Goal: Transaction & Acquisition: Purchase product/service

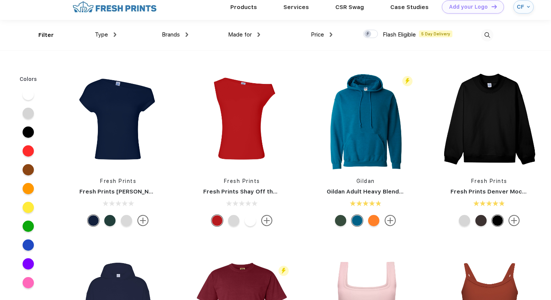
scroll to position [9, 0]
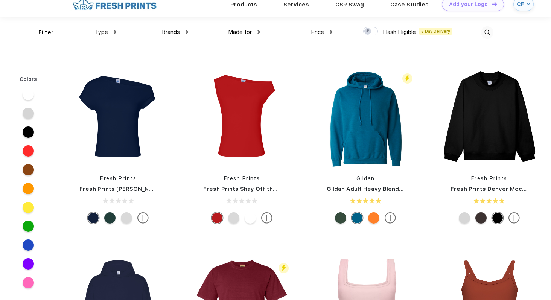
click at [482, 220] on div at bounding box center [481, 217] width 11 height 11
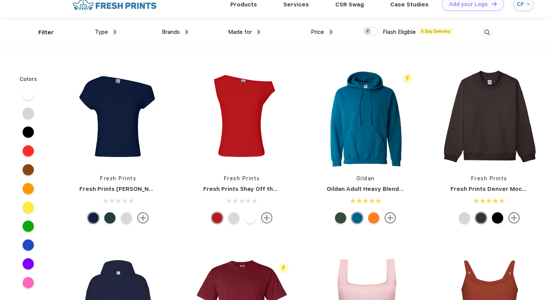
click at [462, 219] on div at bounding box center [464, 217] width 11 height 11
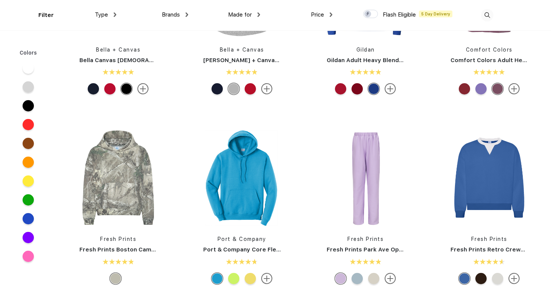
scroll to position [754, 0]
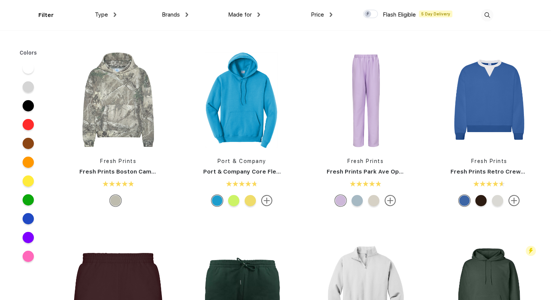
click at [482, 198] on div at bounding box center [481, 200] width 11 height 11
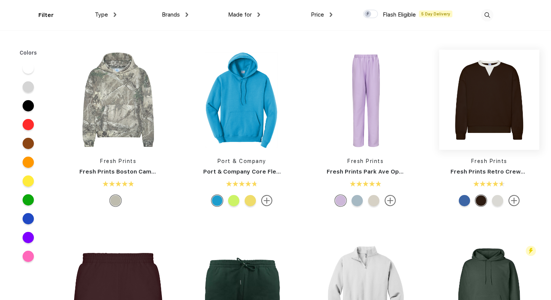
click at [482, 103] on img at bounding box center [490, 100] width 100 height 100
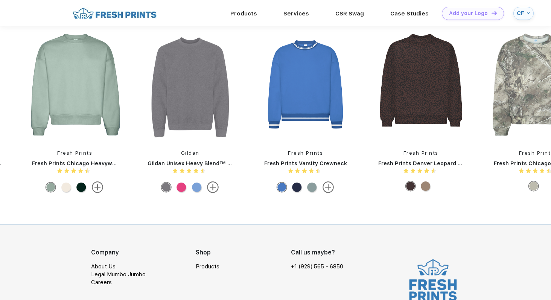
scroll to position [525, 0]
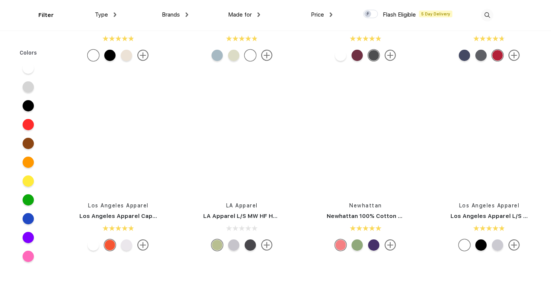
scroll to position [1093, 0]
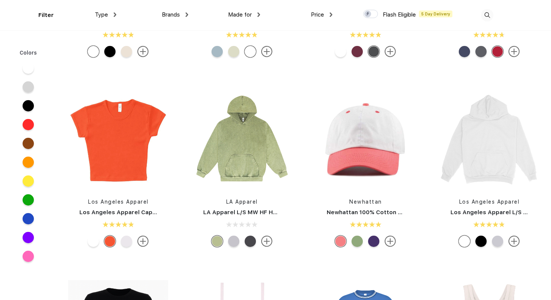
click at [237, 244] on div at bounding box center [233, 241] width 11 height 11
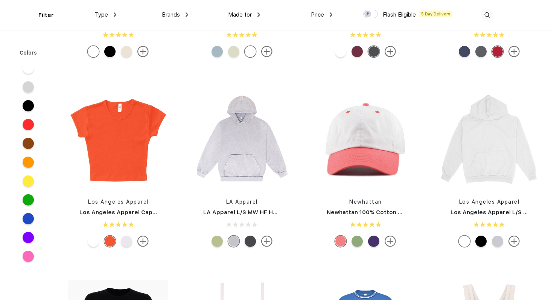
click at [245, 242] on div at bounding box center [250, 241] width 11 height 11
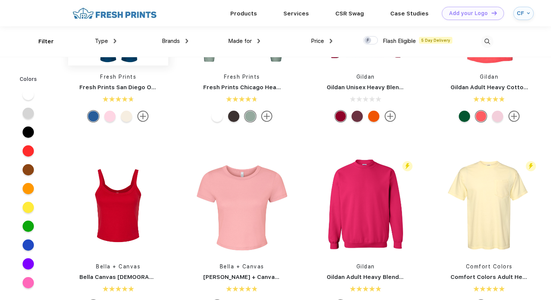
scroll to position [402, 0]
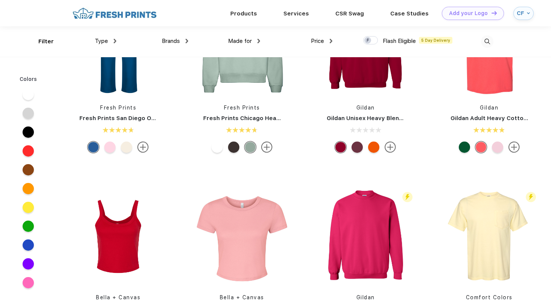
click at [111, 41] on div "Type" at bounding box center [105, 41] width 21 height 9
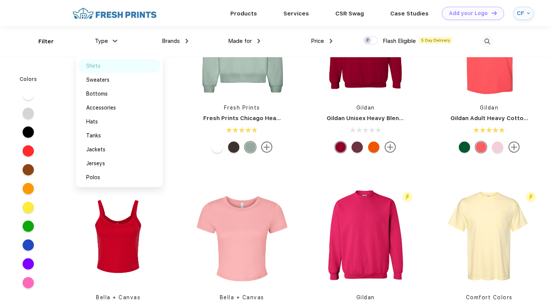
click at [104, 65] on div "Shirts" at bounding box center [119, 66] width 83 height 14
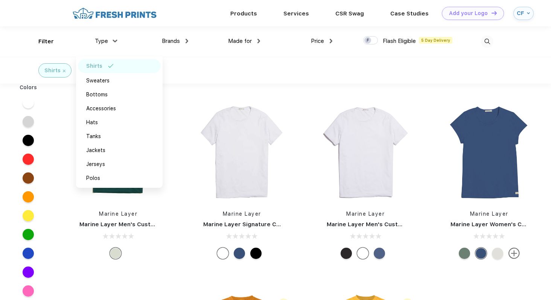
click at [379, 74] on div "Shirts" at bounding box center [275, 70] width 551 height 27
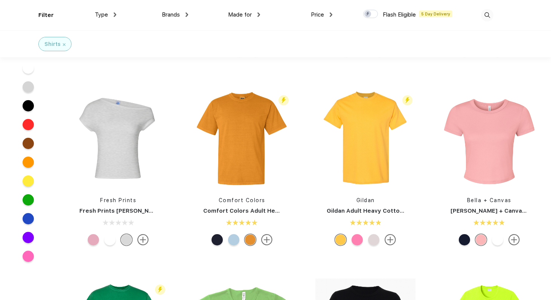
scroll to position [148, 0]
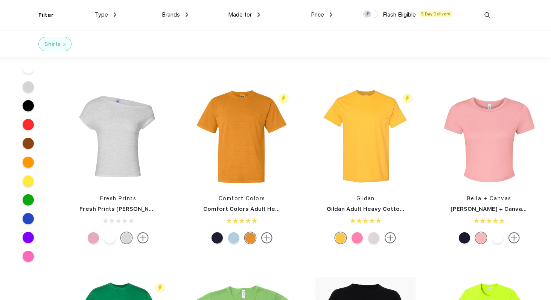
click at [466, 236] on div at bounding box center [464, 237] width 11 height 11
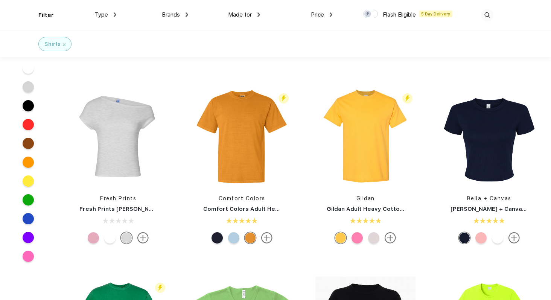
click at [476, 238] on div at bounding box center [481, 237] width 11 height 11
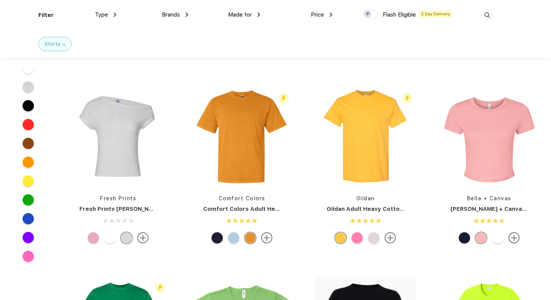
click at [459, 235] on div at bounding box center [467, 237] width 17 height 11
click at [465, 237] on div at bounding box center [464, 237] width 11 height 11
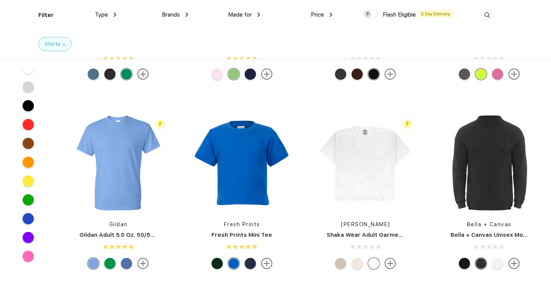
scroll to position [502, 0]
click at [360, 261] on div at bounding box center [357, 263] width 11 height 11
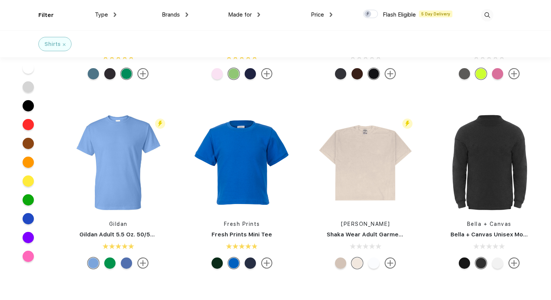
click at [345, 263] on div at bounding box center [340, 263] width 11 height 11
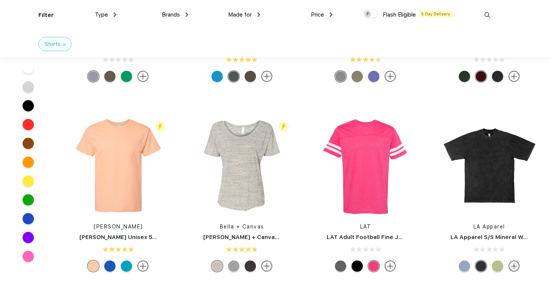
scroll to position [882, 0]
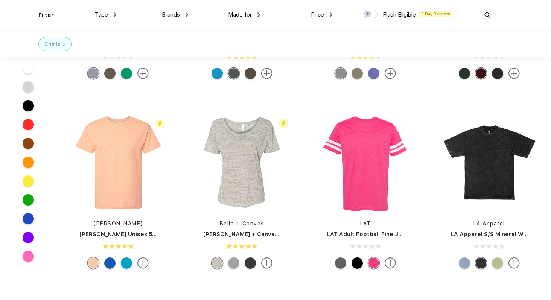
click at [174, 21] on div "Brands Most Popular Brands Moleskine Hydroflask Marine Layer S'well Vineyard Vi…" at bounding box center [152, 15] width 72 height 31
click at [171, 13] on span "Brands" at bounding box center [171, 14] width 18 height 7
click at [190, 12] on div "Made for Unisex Women Men Youth" at bounding box center [224, 15] width 72 height 31
click at [185, 15] on div "Brands" at bounding box center [175, 15] width 26 height 9
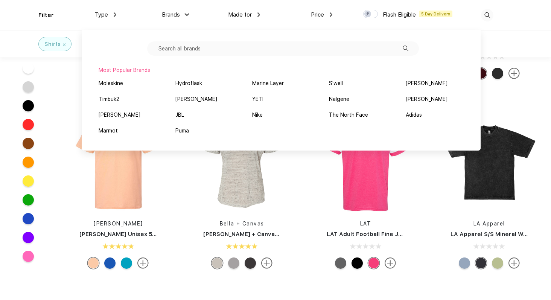
click at [182, 45] on input "text" at bounding box center [283, 48] width 272 height 14
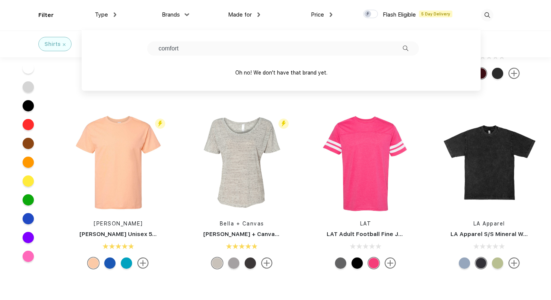
type input "comfort"
click at [53, 18] on div "Type Shirts Sweaters Bottoms Accessories Hats Tanks Jackets Jerseys Polos" at bounding box center [80, 15] width 72 height 31
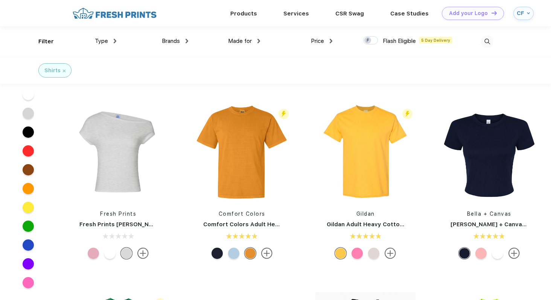
scroll to position [0, 0]
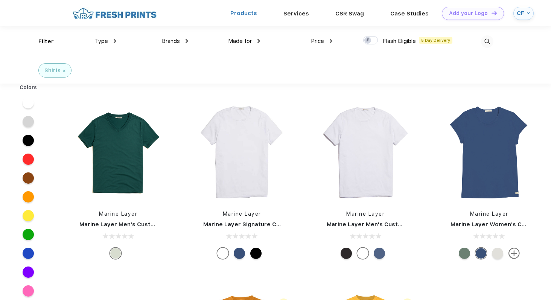
click at [249, 10] on link "Products" at bounding box center [243, 13] width 27 height 7
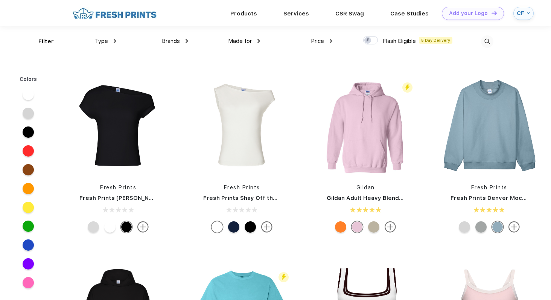
click at [181, 43] on div "Brands" at bounding box center [175, 41] width 26 height 9
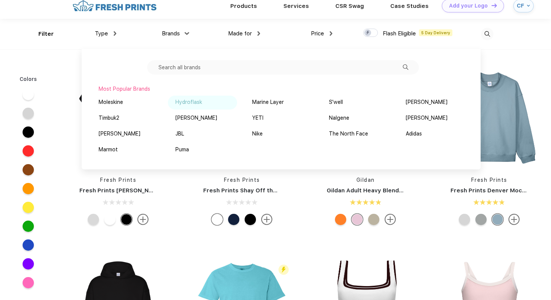
scroll to position [6, 0]
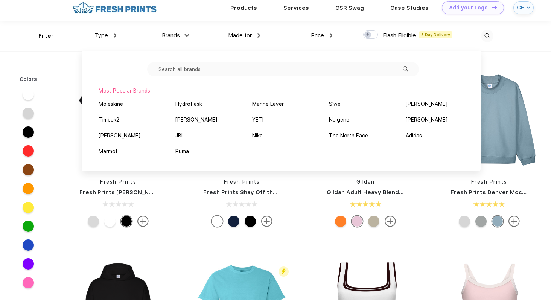
click at [112, 11] on img at bounding box center [114, 7] width 89 height 13
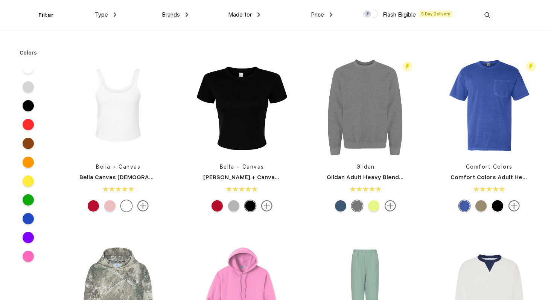
scroll to position [564, 0]
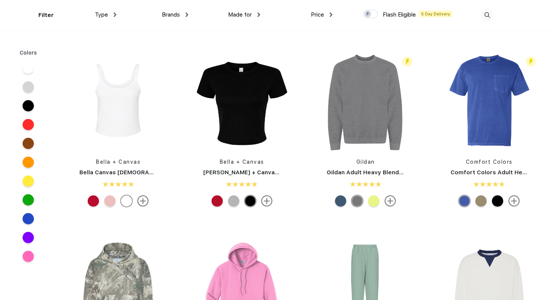
click at [496, 174] on link "Comfort Colors Adult Heavyweight RS Pocket T-Shirt" at bounding box center [528, 172] width 154 height 7
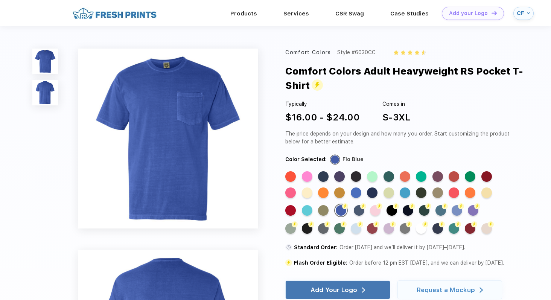
click at [304, 53] on div "Comfort Colors" at bounding box center [308, 53] width 46 height 8
click at [334, 71] on div "Comfort Colors Adult Heavyweight RS Pocket T-Shirt" at bounding box center [409, 78] width 248 height 29
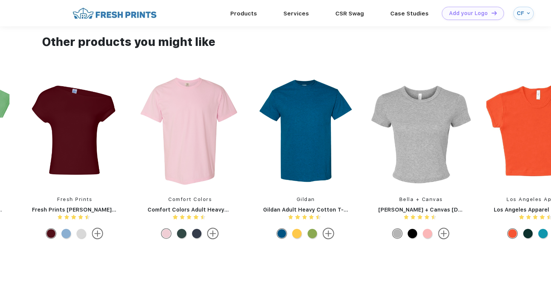
scroll to position [603, 0]
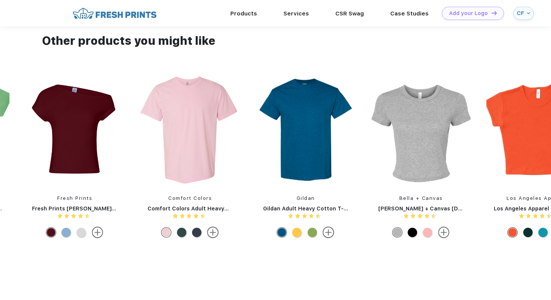
click at [179, 180] on img at bounding box center [190, 130] width 101 height 110
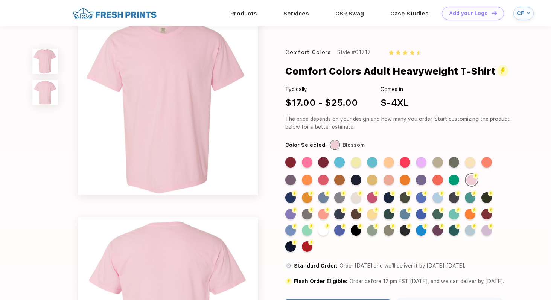
scroll to position [12, 0]
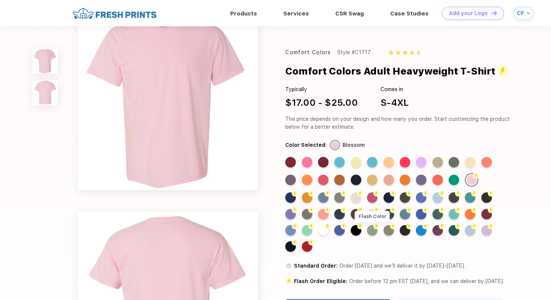
click at [375, 230] on div "Flash Color" at bounding box center [372, 230] width 11 height 11
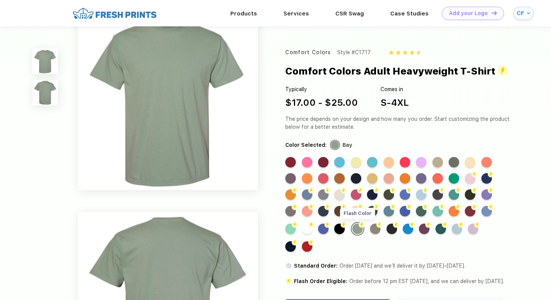
scroll to position [0, 0]
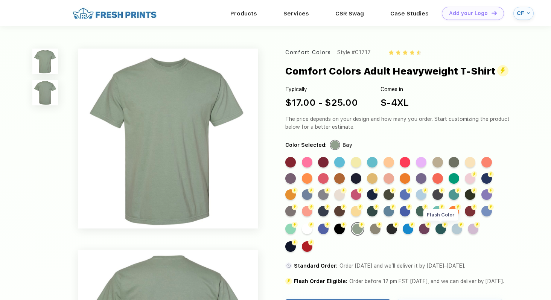
click at [440, 227] on div "Flash Color" at bounding box center [441, 229] width 11 height 11
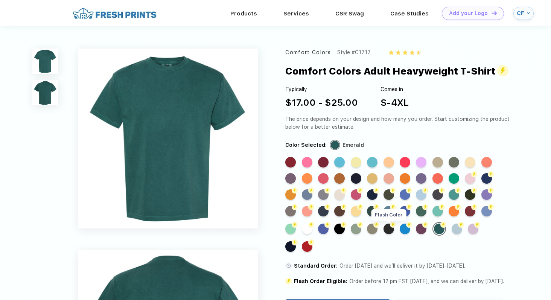
click at [390, 227] on div "Flash Color" at bounding box center [389, 229] width 11 height 11
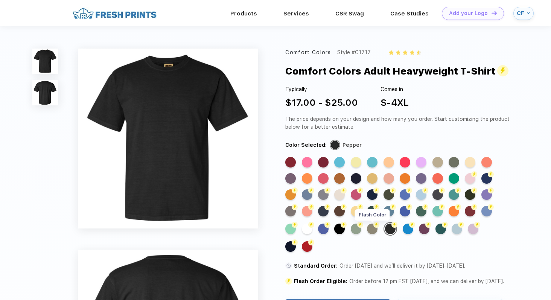
click at [373, 226] on div "Flash Color" at bounding box center [372, 229] width 11 height 11
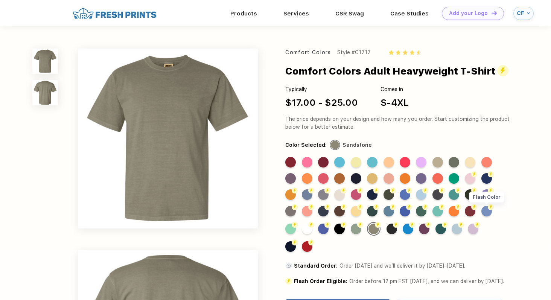
click at [487, 214] on div "Flash Color" at bounding box center [487, 211] width 11 height 11
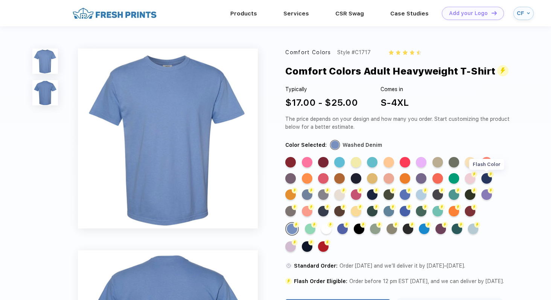
click at [490, 180] on div "Flash Color" at bounding box center [487, 178] width 11 height 11
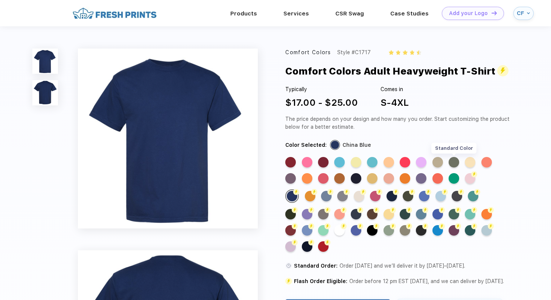
click at [458, 165] on div "Standard Color" at bounding box center [454, 162] width 11 height 11
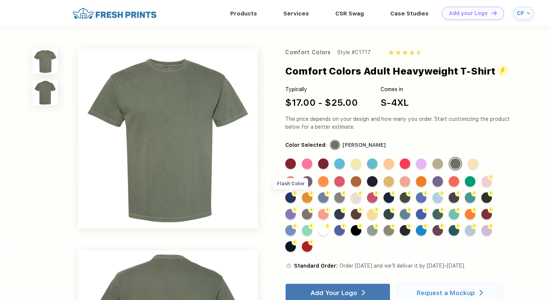
click at [293, 197] on div "Flash Color" at bounding box center [290, 197] width 11 height 11
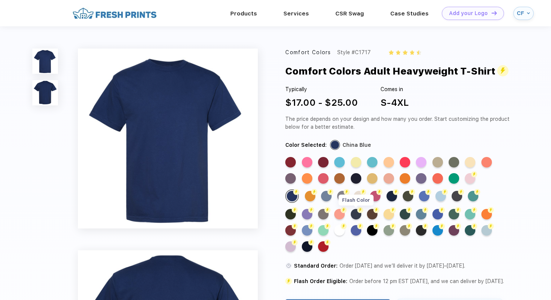
click at [358, 212] on img at bounding box center [360, 210] width 6 height 6
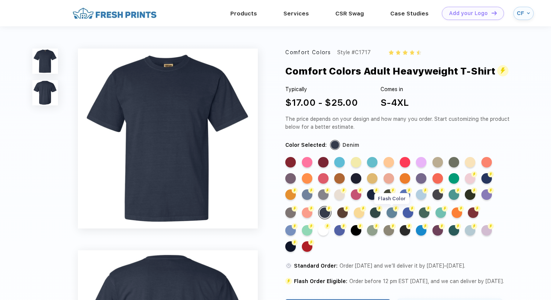
click at [393, 215] on div "Flash Color" at bounding box center [392, 213] width 11 height 11
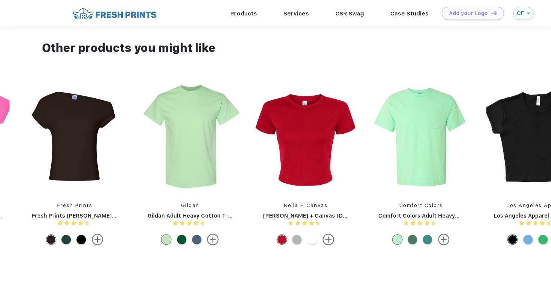
scroll to position [595, 0]
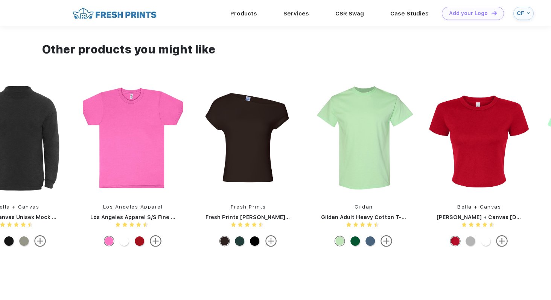
drag, startPoint x: 0, startPoint y: 138, endPoint x: 347, endPoint y: 154, distance: 347.6
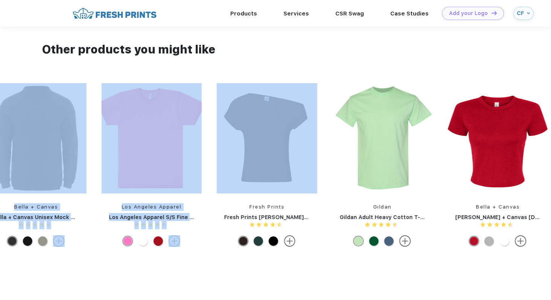
drag, startPoint x: 16, startPoint y: 154, endPoint x: 423, endPoint y: 173, distance: 407.2
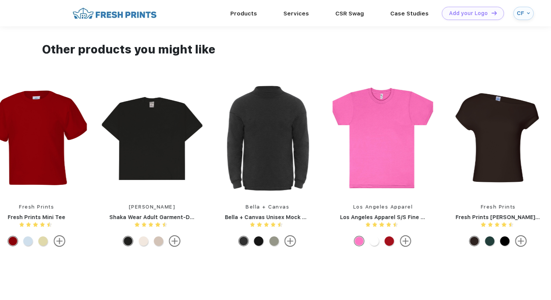
drag, startPoint x: 25, startPoint y: 149, endPoint x: 420, endPoint y: 148, distance: 395.1
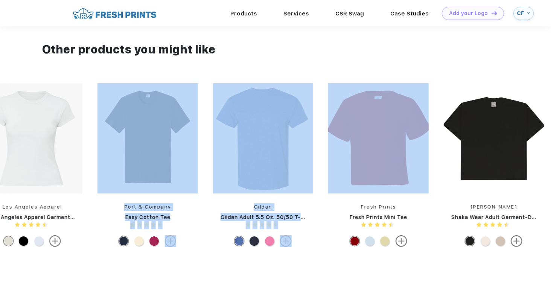
drag, startPoint x: 125, startPoint y: 152, endPoint x: 551, endPoint y: 163, distance: 426.5
click at [551, 163] on div "Gildan Gildan Adult 5.5 Oz. 50/50 T-Shirt Fresh Prints Fresh Prints Mini Tee Sh…" at bounding box center [90, 167] width 2541 height 168
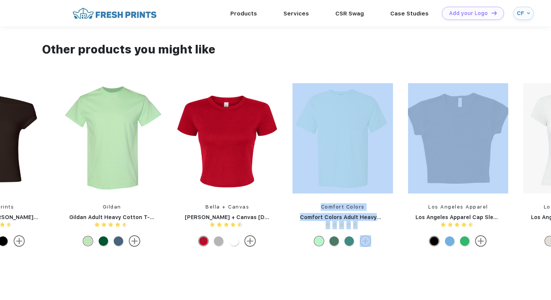
drag, startPoint x: 138, startPoint y: 165, endPoint x: 553, endPoint y: 178, distance: 415.3
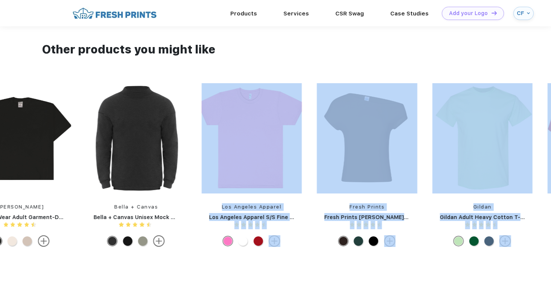
drag, startPoint x: 111, startPoint y: 146, endPoint x: 505, endPoint y: 180, distance: 395.4
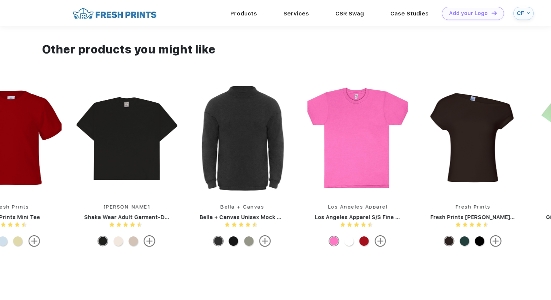
drag, startPoint x: 147, startPoint y: 174, endPoint x: 490, endPoint y: 171, distance: 343.5
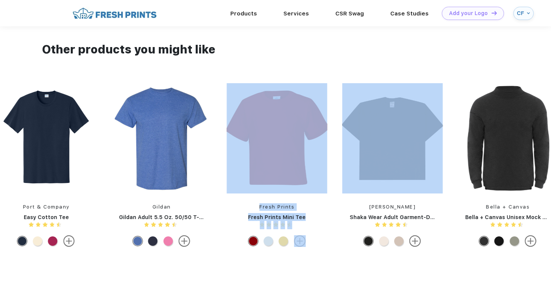
drag, startPoint x: 131, startPoint y: 159, endPoint x: 382, endPoint y: 157, distance: 250.8
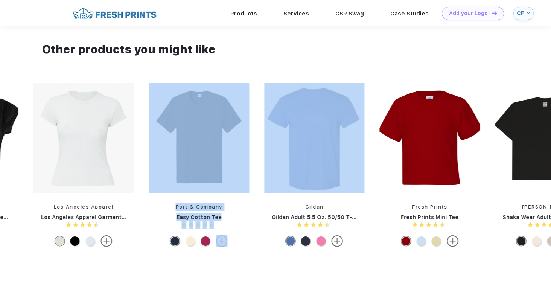
drag, startPoint x: 240, startPoint y: 158, endPoint x: 465, endPoint y: 169, distance: 224.7
click at [465, 169] on div "Gildan Gildan Adult 5.5 Oz. 50/50 T-Shirt Fresh Prints Fresh Prints Mini Tee Sh…" at bounding box center [141, 167] width 2541 height 168
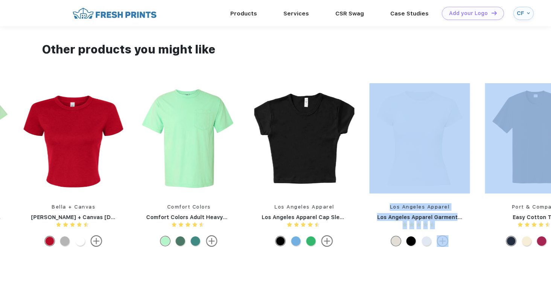
drag, startPoint x: 251, startPoint y: 169, endPoint x: 482, endPoint y: 172, distance: 230.5
click at [482, 172] on div "Gildan Gildan Adult 5.5 Oz. 50/50 T-Shirt Fresh Prints Fresh Prints Mini Tee Sh…" at bounding box center [478, 167] width 2541 height 168
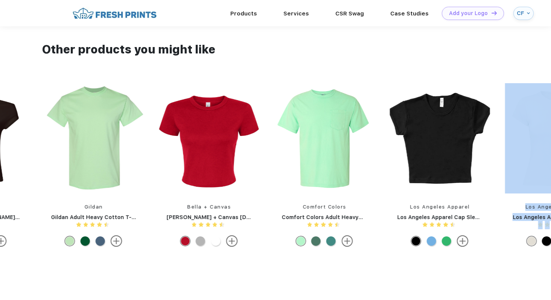
drag, startPoint x: 264, startPoint y: 159, endPoint x: 553, endPoint y: 188, distance: 290.3
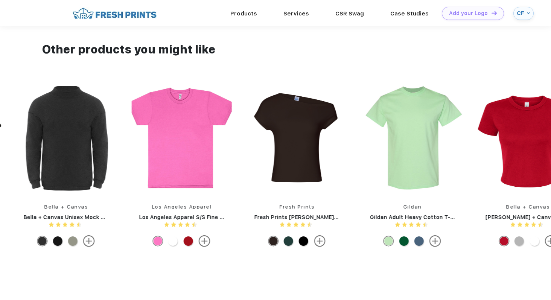
drag, startPoint x: 258, startPoint y: 158, endPoint x: 522, endPoint y: 162, distance: 264.0
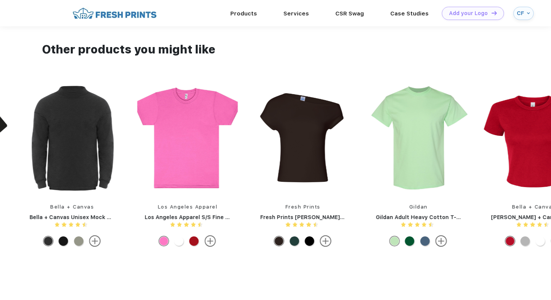
drag, startPoint x: 136, startPoint y: 129, endPoint x: 333, endPoint y: 130, distance: 196.2
click at [238, 129] on img at bounding box center [187, 138] width 101 height 110
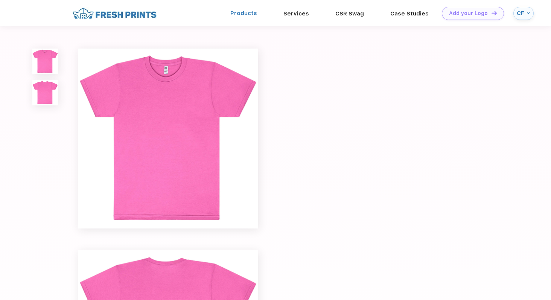
click at [243, 15] on link "Products" at bounding box center [243, 13] width 27 height 7
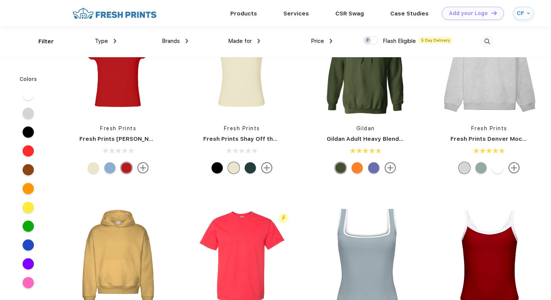
scroll to position [0, 0]
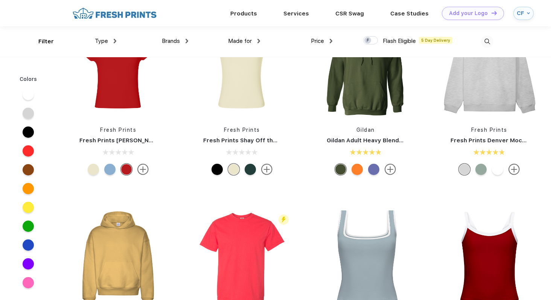
click at [106, 41] on span "Type" at bounding box center [101, 41] width 13 height 7
click at [118, 41] on div "Brands Most Popular Brands Moleskine Hydroflask Marine Layer S'well [PERSON_NAM…" at bounding box center [152, 41] width 72 height 31
click at [237, 37] on div "Made for" at bounding box center [244, 41] width 32 height 9
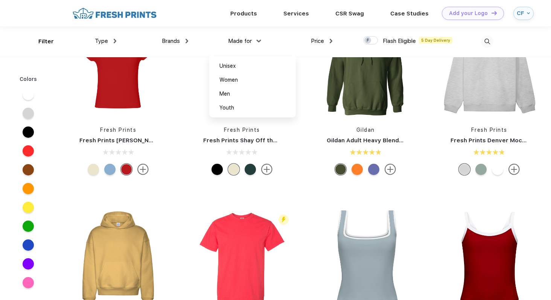
click at [110, 40] on div "Type" at bounding box center [105, 41] width 21 height 9
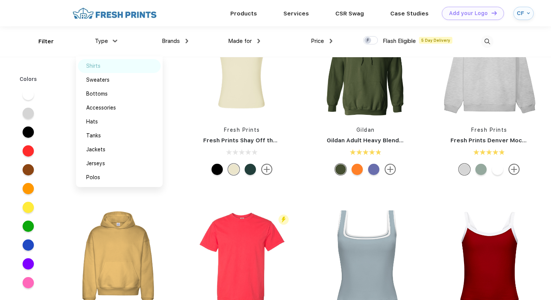
click at [93, 67] on div "Shirts" at bounding box center [93, 66] width 14 height 8
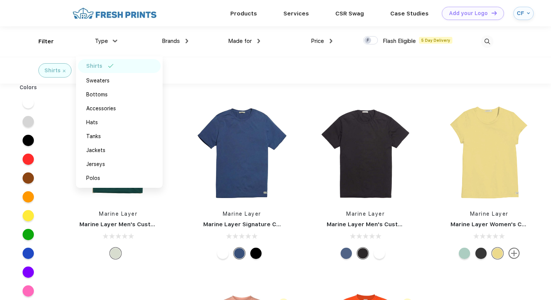
click at [195, 82] on div "Shirts" at bounding box center [275, 70] width 551 height 27
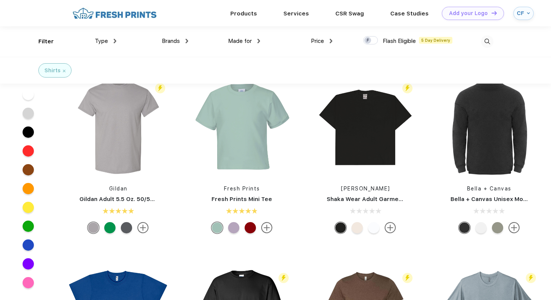
scroll to position [508, 0]
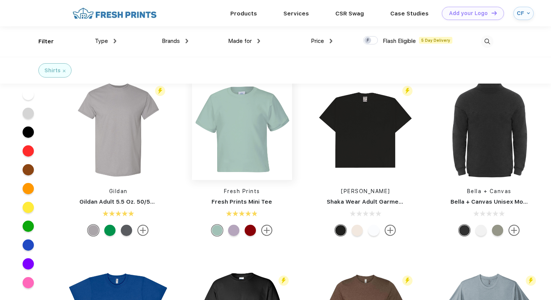
click at [224, 98] on img at bounding box center [242, 130] width 100 height 100
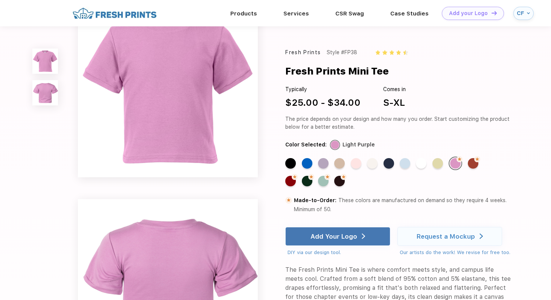
scroll to position [21, 0]
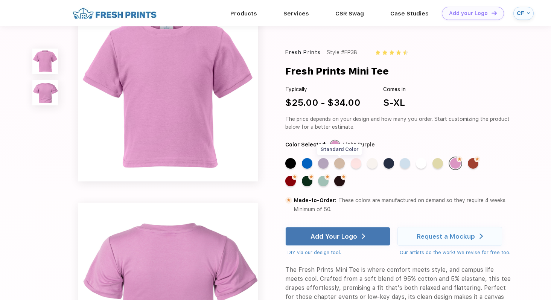
click at [342, 163] on div "Standard Color" at bounding box center [339, 163] width 11 height 11
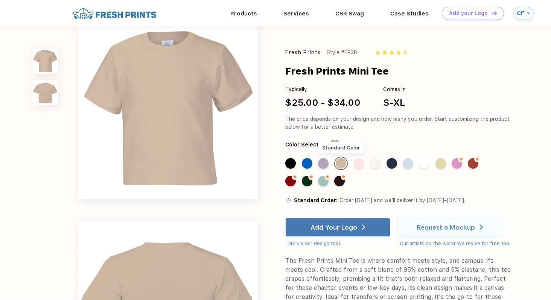
scroll to position [0, 0]
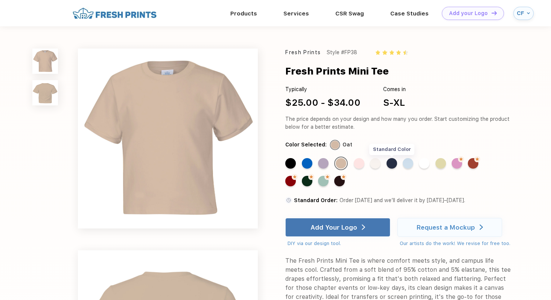
click at [395, 165] on div "Standard Color" at bounding box center [392, 163] width 11 height 11
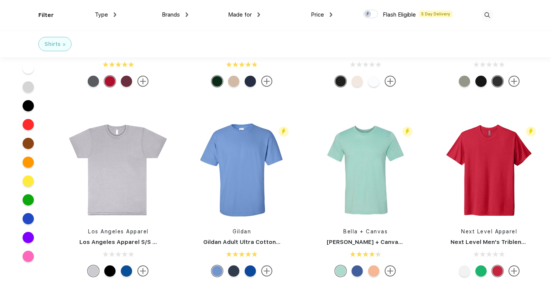
scroll to position [684, 0]
click at [114, 194] on img at bounding box center [118, 170] width 100 height 100
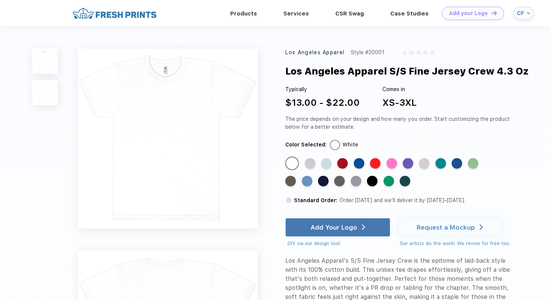
drag, startPoint x: 277, startPoint y: 75, endPoint x: 553, endPoint y: 70, distance: 276.1
copy div "Los Angeles Apparel S/S Fine Jersey Crew 4.3 Oz"
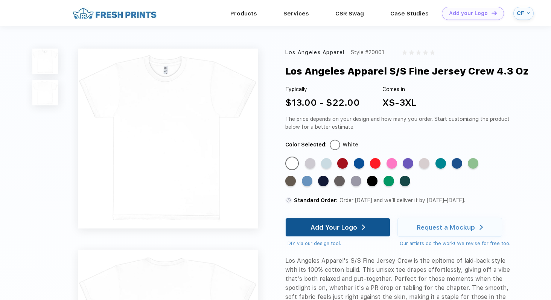
click at [344, 224] on div "Add Your Logo" at bounding box center [334, 228] width 47 height 8
